Goal: Task Accomplishment & Management: Manage account settings

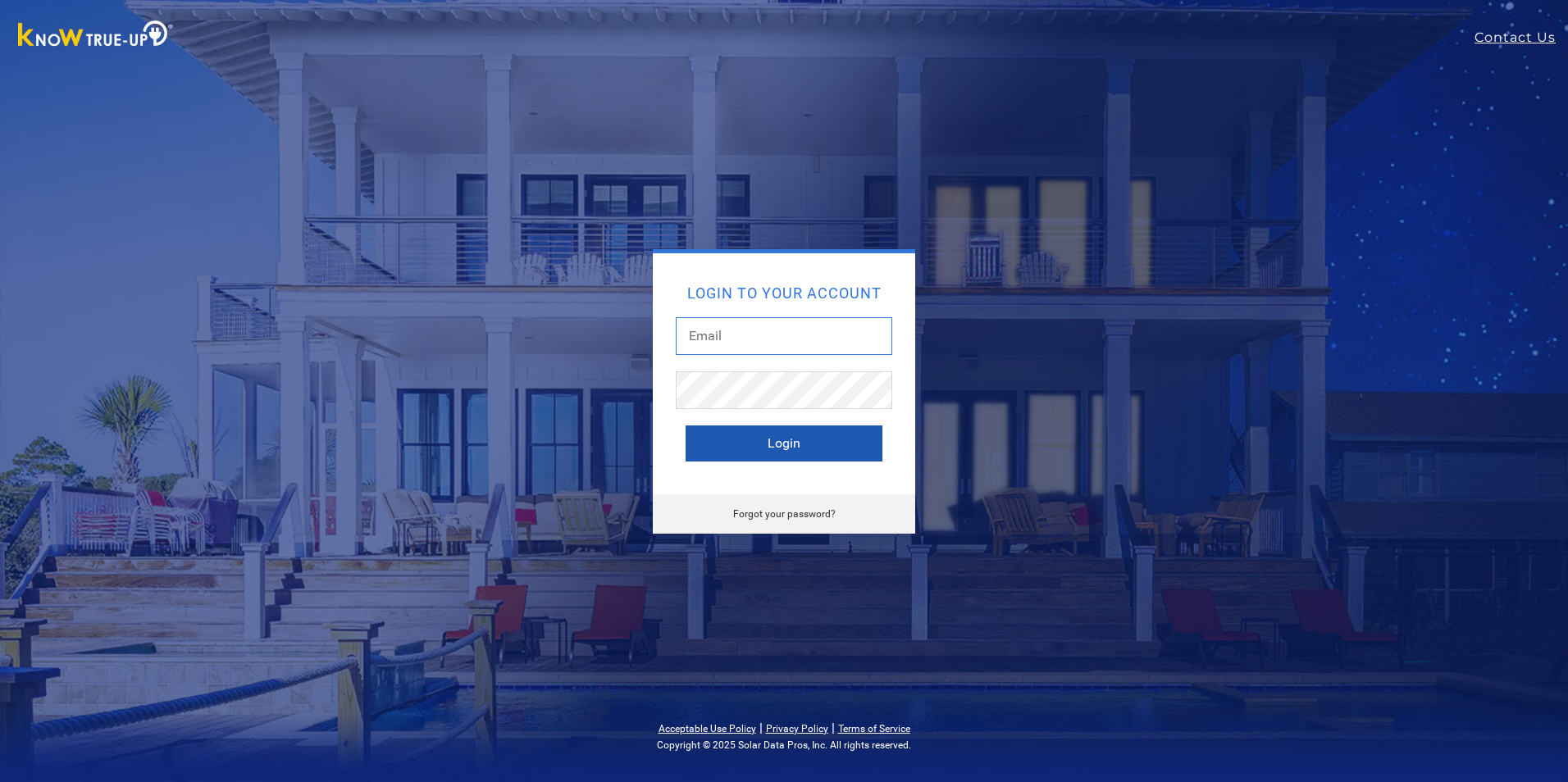
type input "[EMAIL_ADDRESS][DOMAIN_NAME]"
click at [820, 455] on button "Login" at bounding box center [784, 443] width 196 height 36
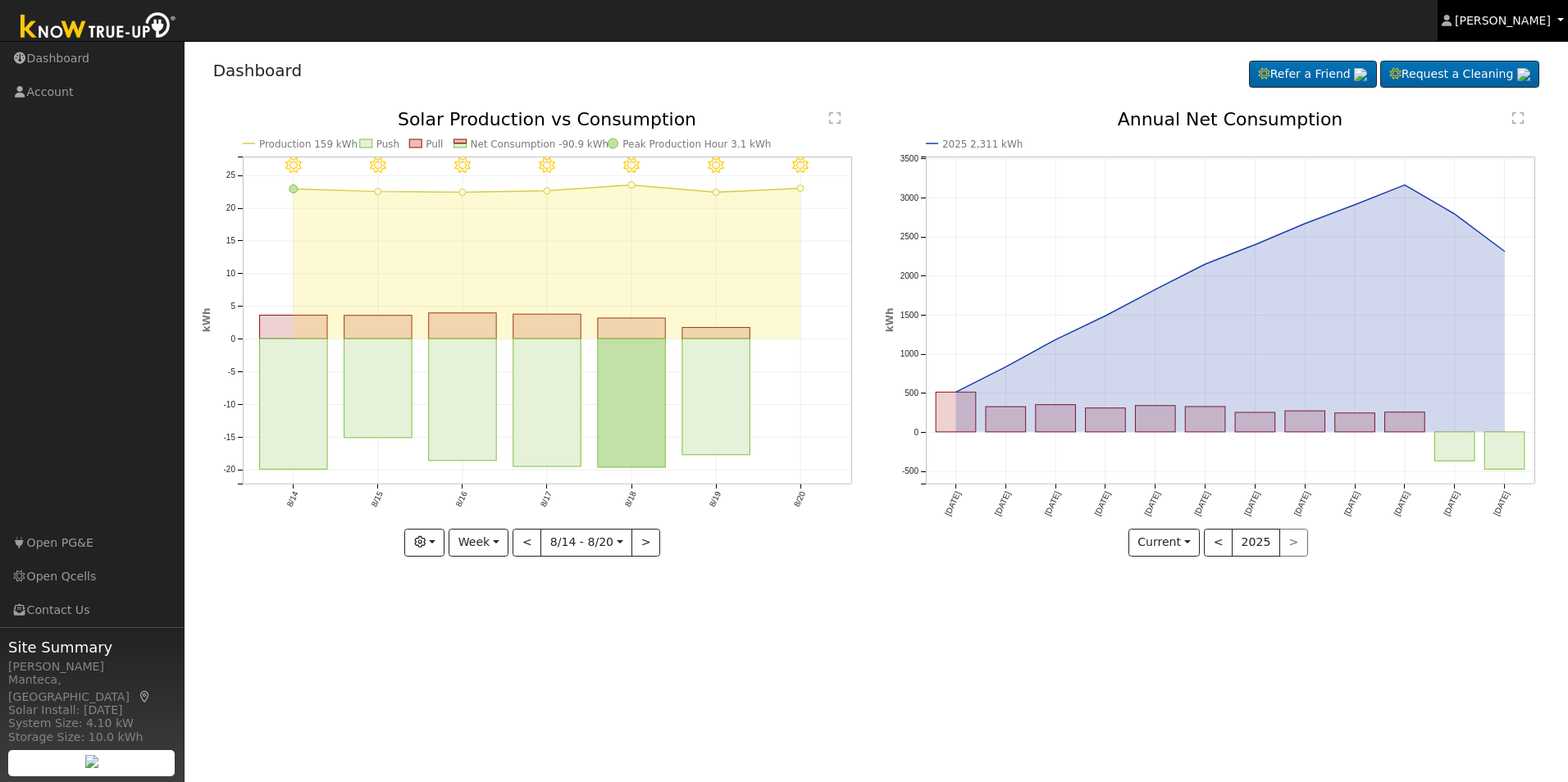
click at [1451, 25] on icon at bounding box center [1447, 20] width 10 height 12
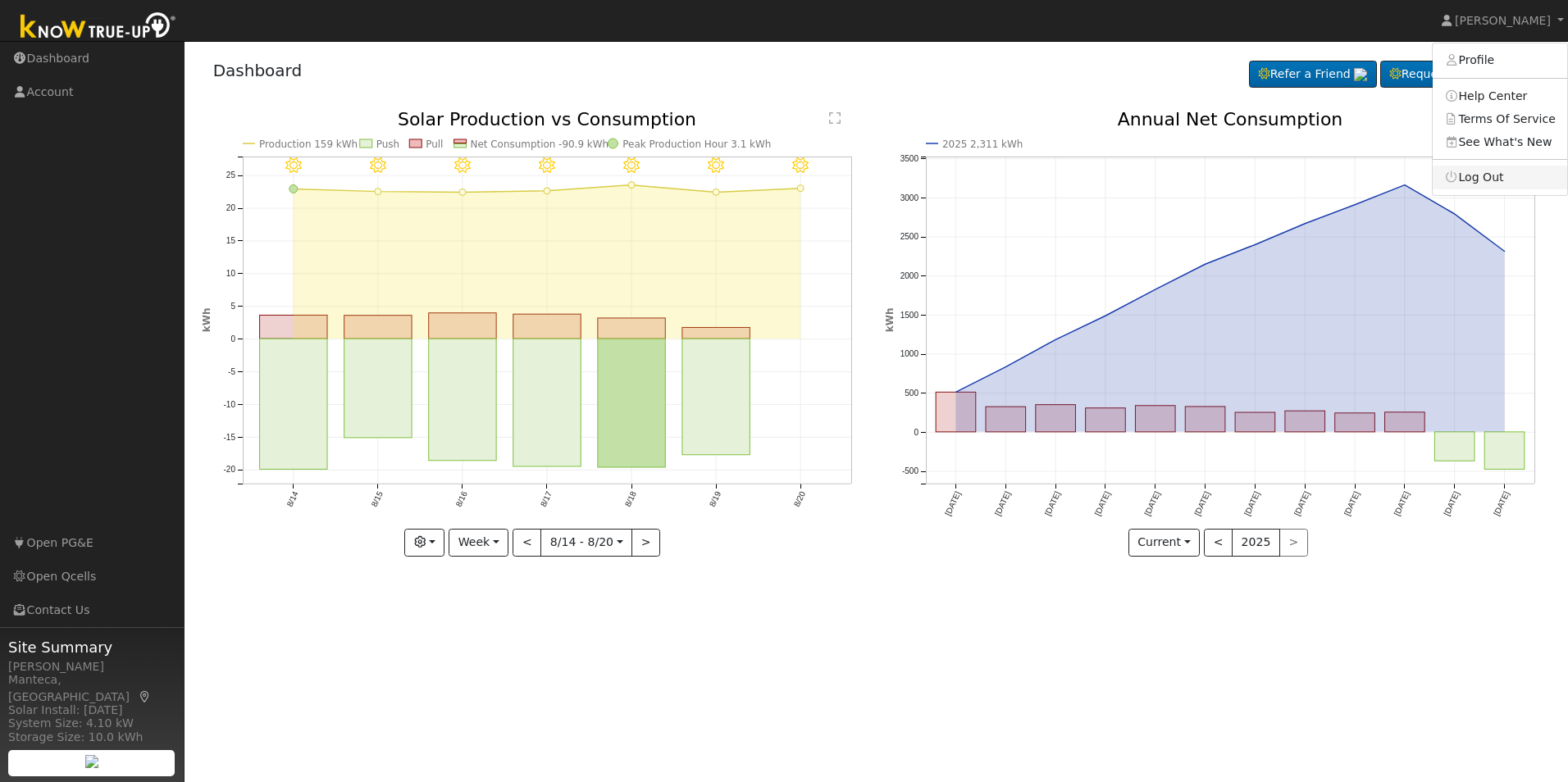
click at [1480, 171] on link "Log Out" at bounding box center [1499, 177] width 135 height 23
